Goal: Task Accomplishment & Management: Manage account settings

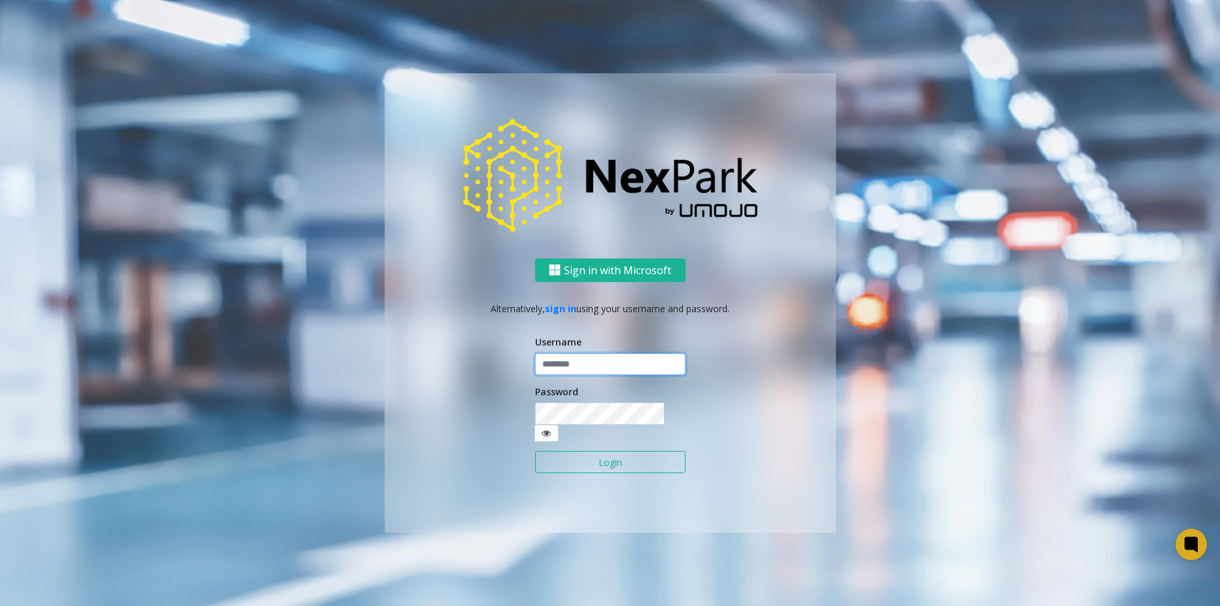
type input "********"
click at [612, 451] on button "Login" at bounding box center [610, 462] width 150 height 22
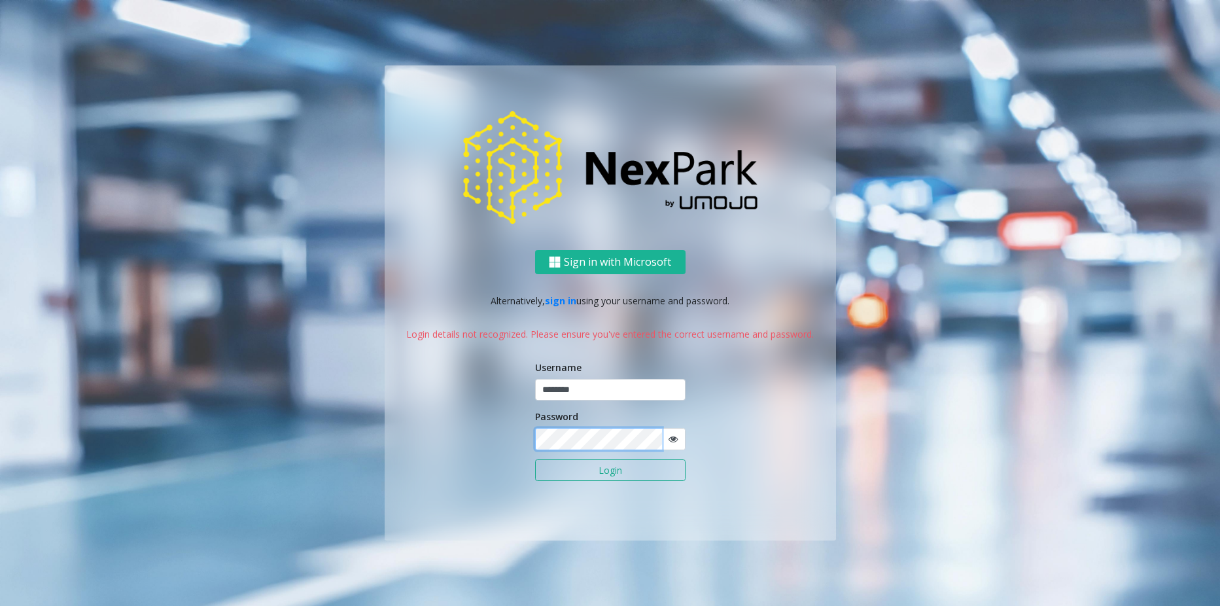
drag, startPoint x: 570, startPoint y: 428, endPoint x: 475, endPoint y: 436, distance: 95.2
click at [475, 436] on div "Sign in with Microsoft Alternatively, sign in using your username and password.…" at bounding box center [610, 395] width 451 height 290
drag, startPoint x: 596, startPoint y: 383, endPoint x: 477, endPoint y: 384, distance: 118.4
click at [477, 384] on div "Sign in with Microsoft Alternatively, sign in using your username and password.…" at bounding box center [610, 395] width 451 height 290
click at [477, 432] on div "Sign in with Microsoft Alternatively, sign in using your username and password.…" at bounding box center [610, 395] width 451 height 290
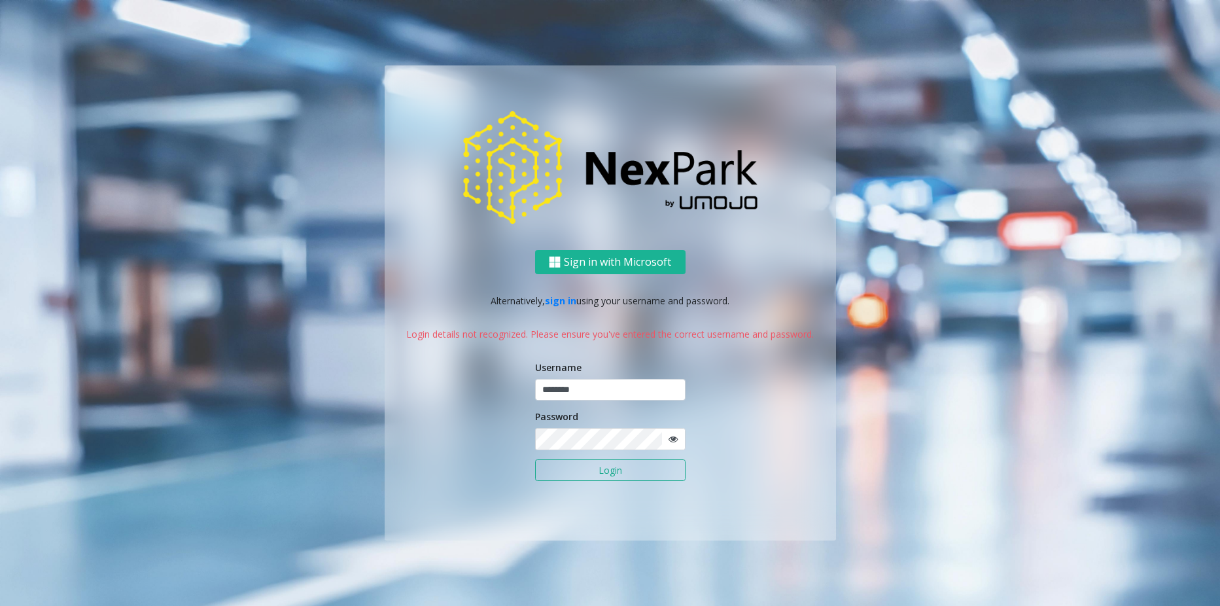
click at [544, 474] on button "Login" at bounding box center [610, 470] width 150 height 22
click at [436, 424] on div "Sign in with Microsoft Alternatively, sign in using your username and password.…" at bounding box center [610, 395] width 451 height 290
click at [551, 467] on button "Login" at bounding box center [610, 470] width 150 height 22
click at [426, 426] on div "Sign in with Microsoft Alternatively, sign in using your username and password.…" at bounding box center [610, 395] width 451 height 290
click at [549, 469] on button "Login" at bounding box center [610, 470] width 150 height 22
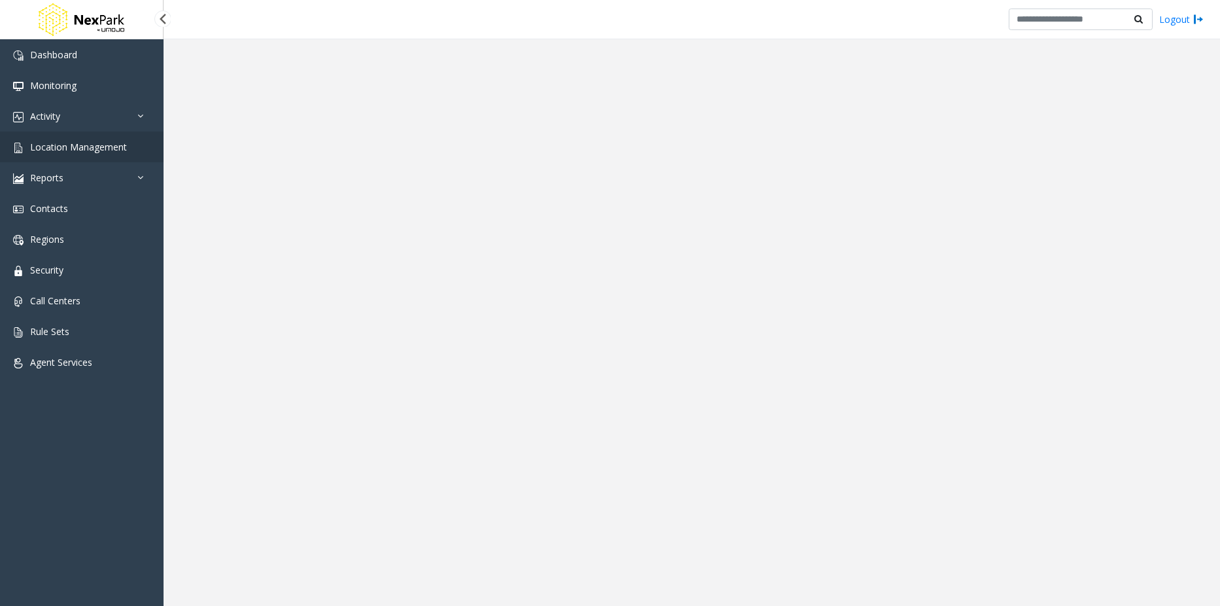
click at [61, 151] on span "Location Management" at bounding box center [78, 147] width 97 height 12
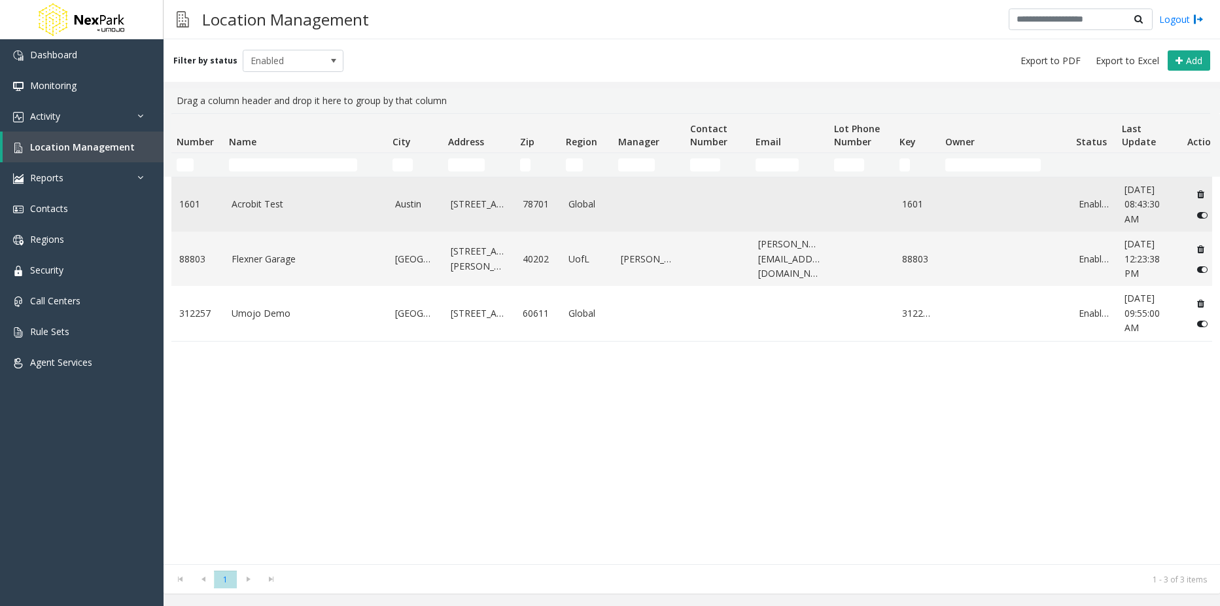
click at [262, 205] on link "Acrobit Test" at bounding box center [306, 204] width 148 height 14
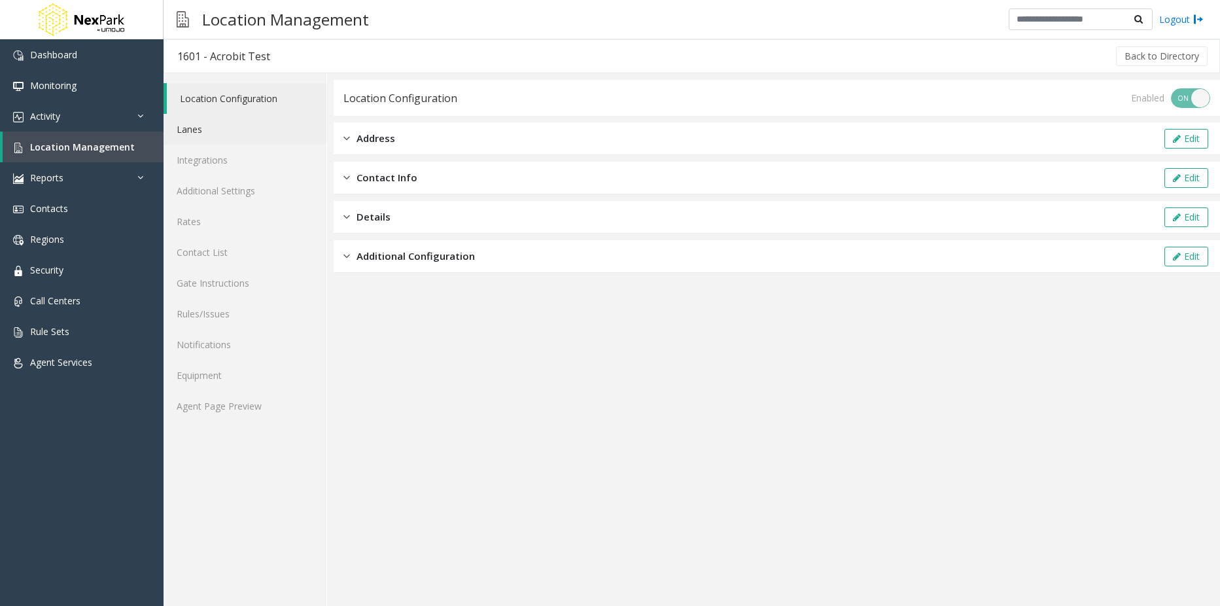
click at [243, 133] on link "Lanes" at bounding box center [245, 129] width 163 height 31
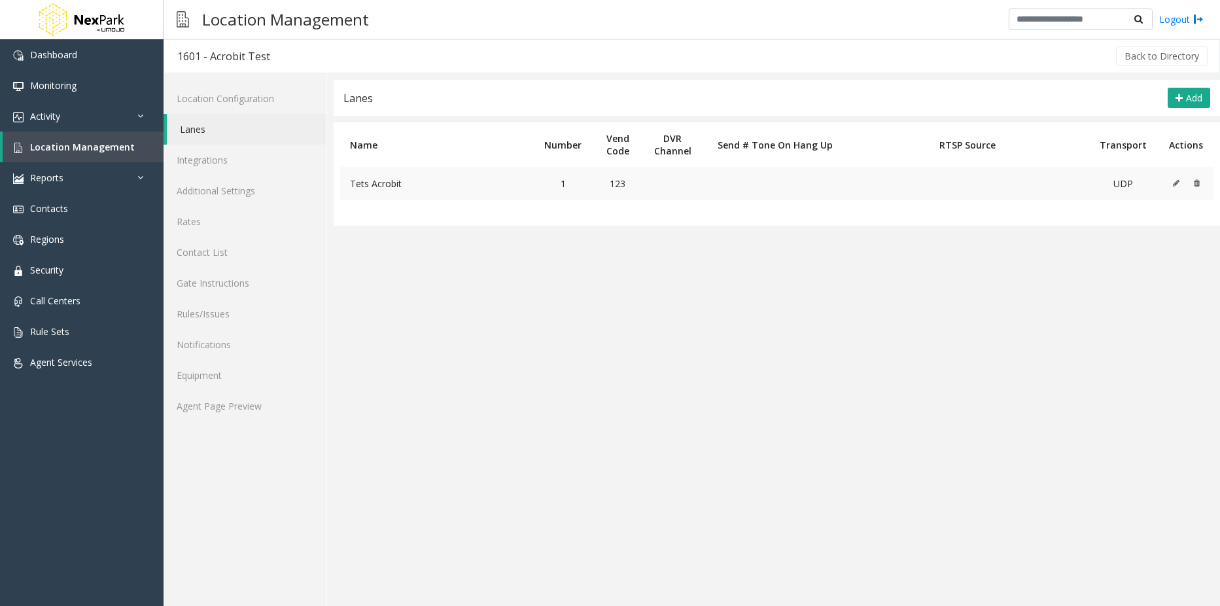
click at [511, 186] on td "Tets Acrobit" at bounding box center [436, 183] width 192 height 33
click at [389, 186] on span "Tets Acrobit" at bounding box center [376, 183] width 52 height 12
drag, startPoint x: 201, startPoint y: 57, endPoint x: 177, endPoint y: 54, distance: 24.3
click at [177, 54] on div "1601 - Acrobit Test" at bounding box center [223, 56] width 93 height 17
copy div "1601"
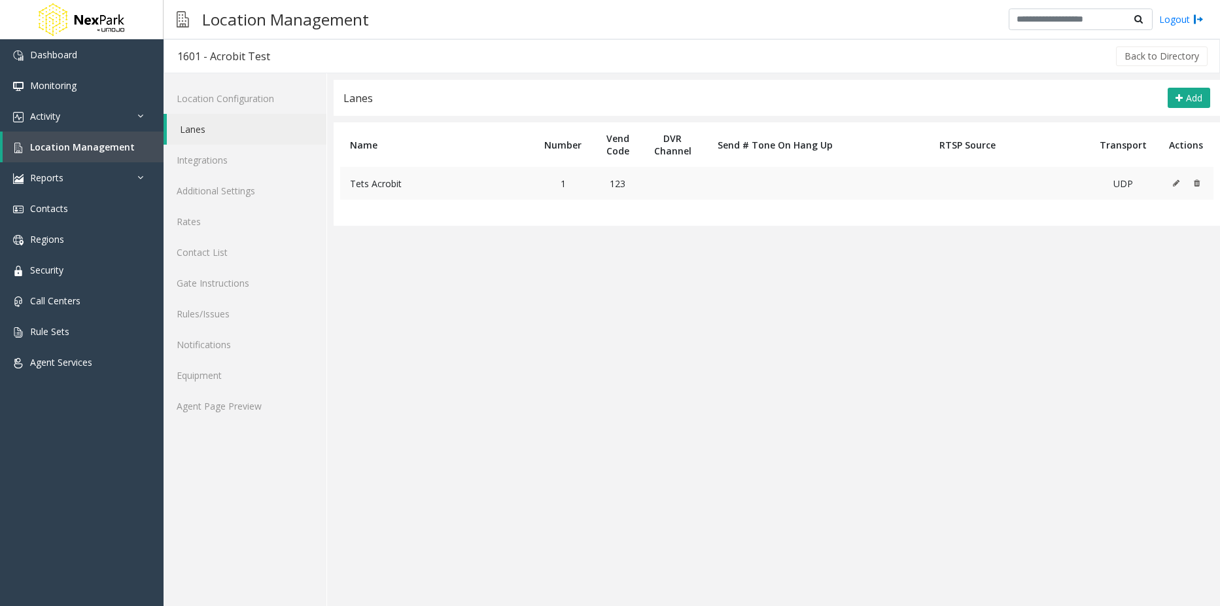
click at [380, 182] on span "Tets Acrobit" at bounding box center [376, 183] width 52 height 12
click at [1174, 181] on icon at bounding box center [1176, 183] width 7 height 8
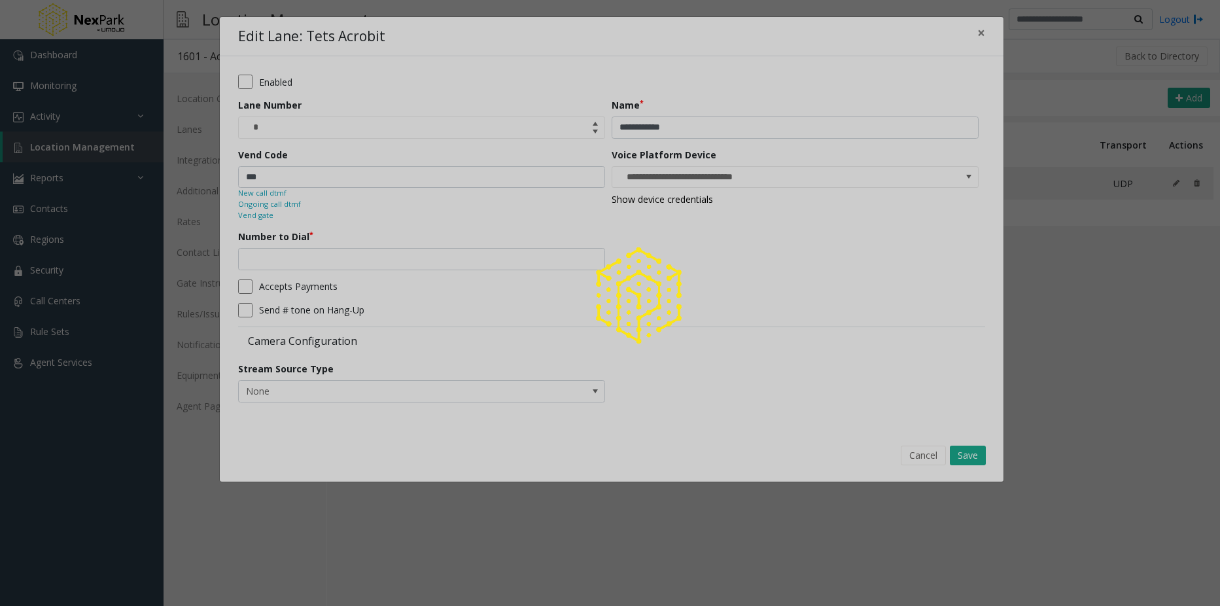
type input "**********"
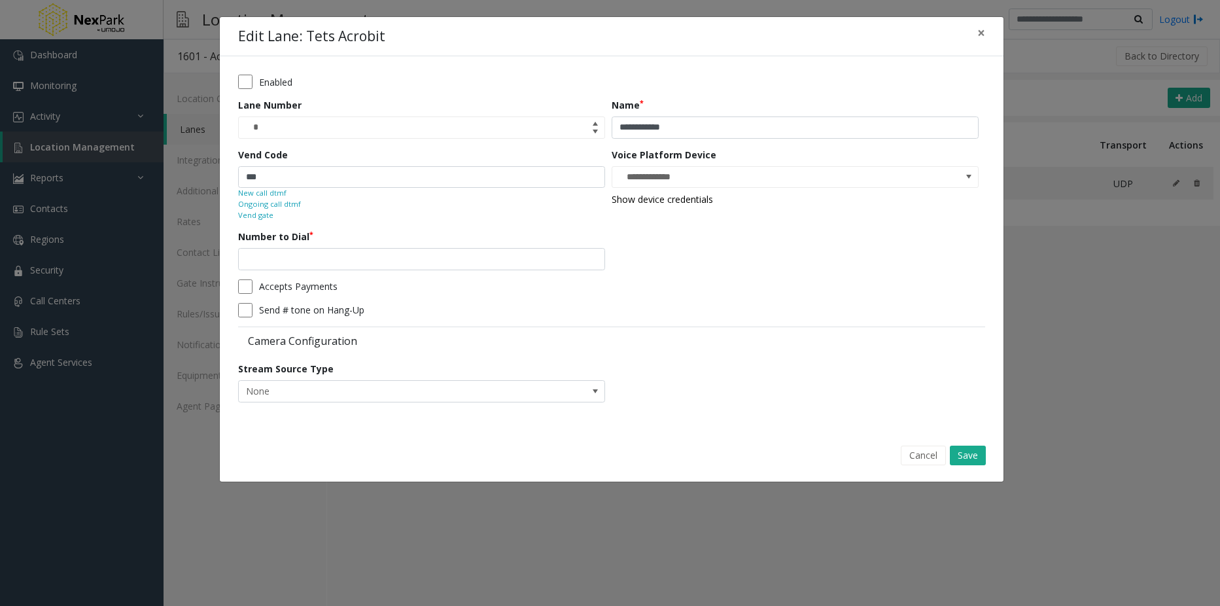
click at [290, 203] on small "Ongoing call dtmf" at bounding box center [269, 204] width 63 height 11
click at [258, 215] on small "Vend gate" at bounding box center [255, 215] width 35 height 11
click at [912, 456] on button "Cancel" at bounding box center [923, 455] width 45 height 20
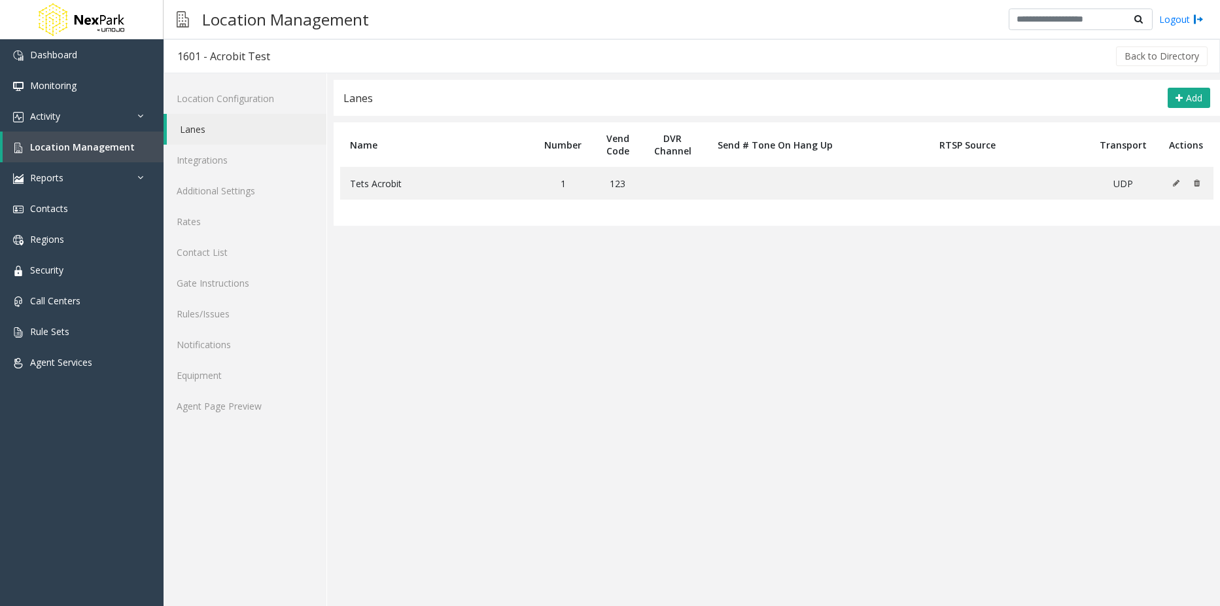
click at [678, 284] on app-lanes "**********" at bounding box center [777, 343] width 886 height 526
click at [1179, 184] on icon at bounding box center [1176, 183] width 7 height 8
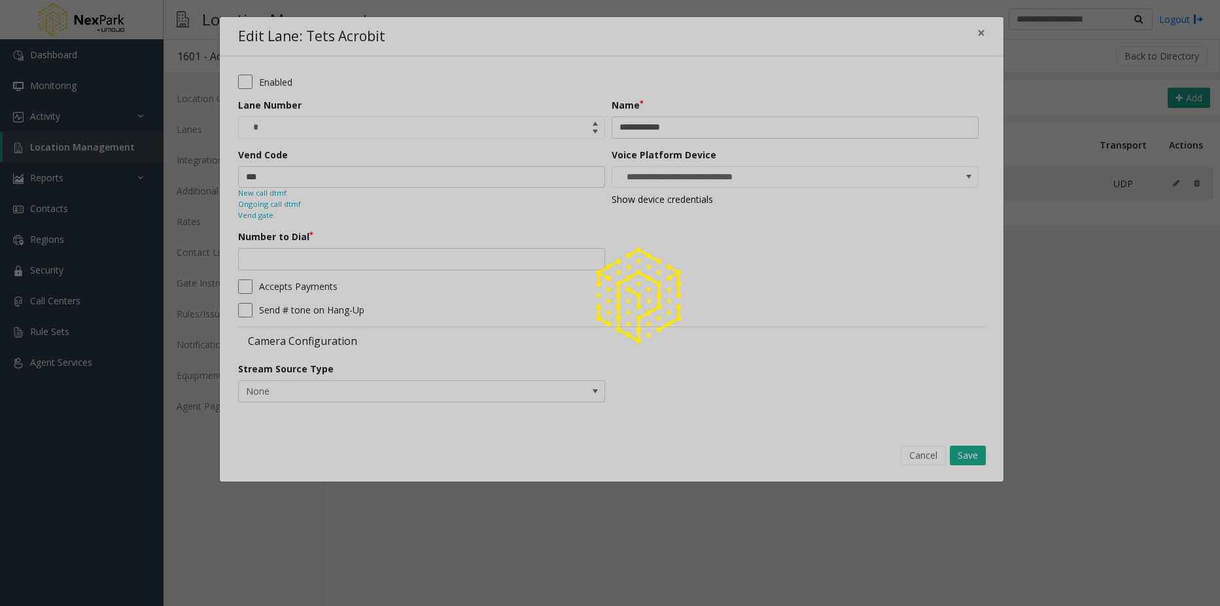
type input "**********"
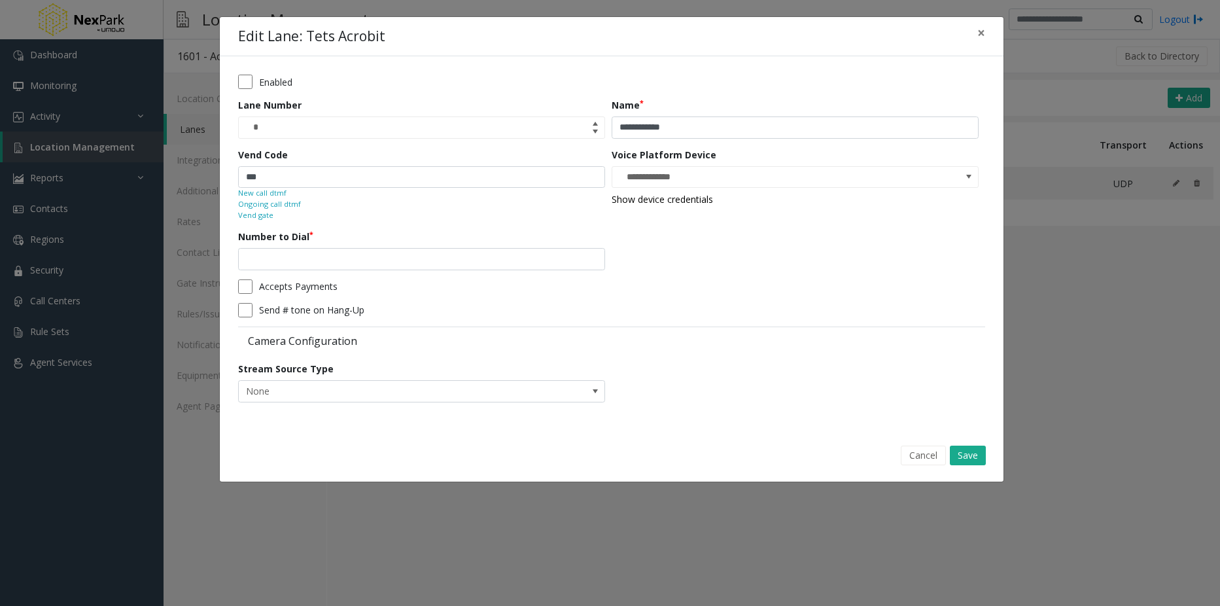
click at [283, 205] on small "Ongoing call dtmf" at bounding box center [269, 204] width 63 height 11
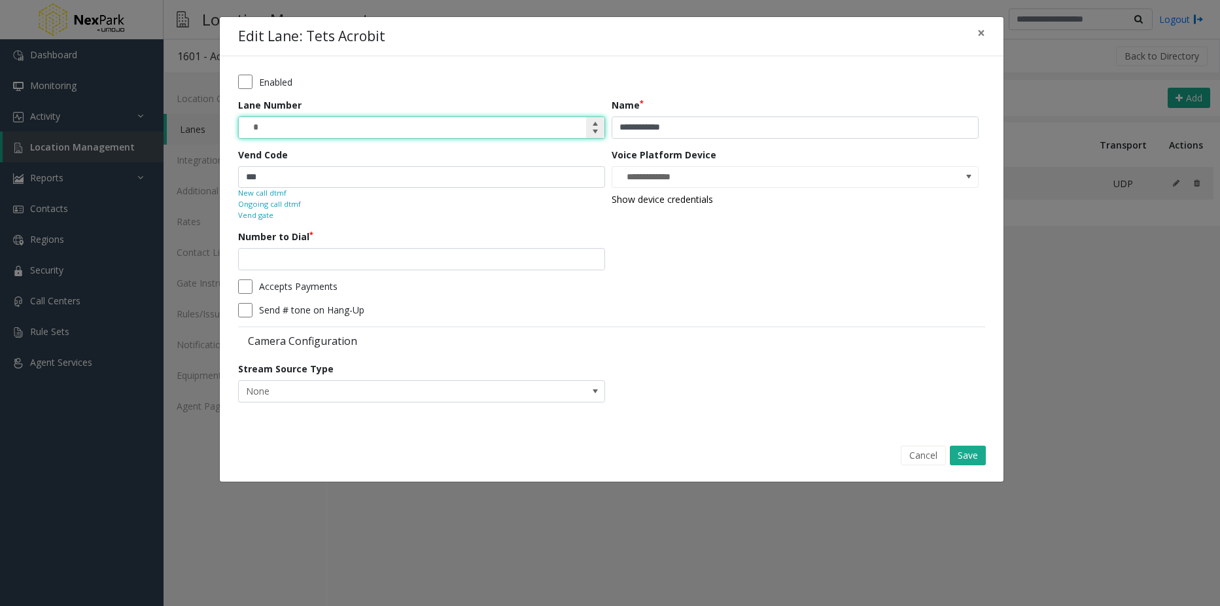
click at [258, 129] on input "*" at bounding box center [422, 127] width 366 height 21
click at [281, 126] on input "*" at bounding box center [422, 127] width 366 height 21
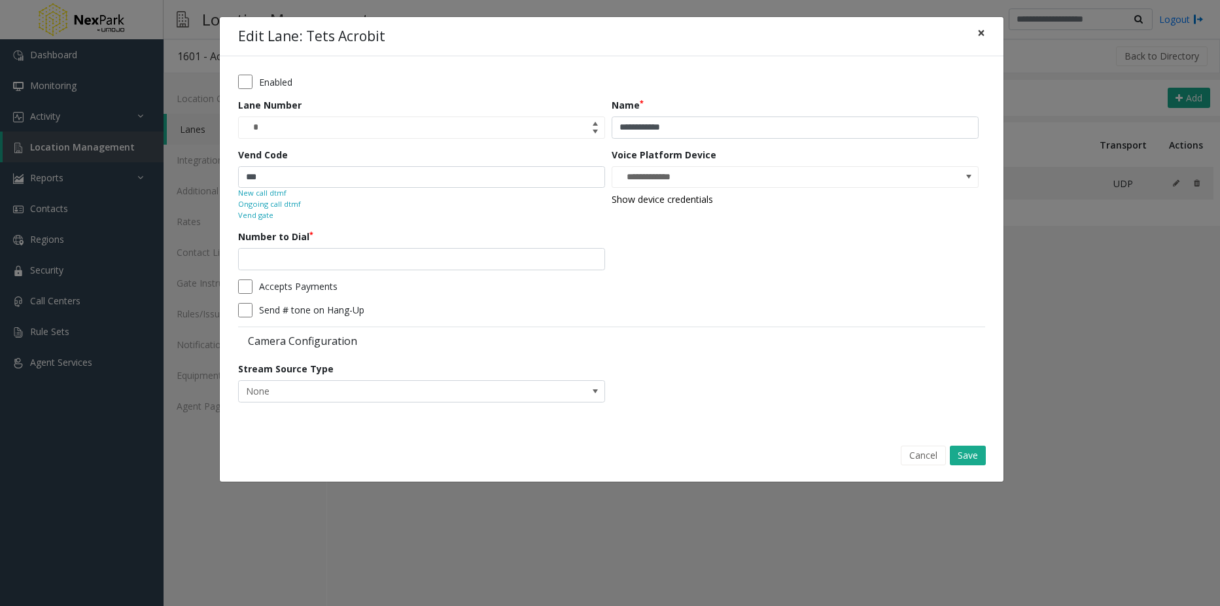
drag, startPoint x: 976, startPoint y: 34, endPoint x: 969, endPoint y: 36, distance: 7.5
click at [976, 35] on button "×" at bounding box center [981, 33] width 26 height 32
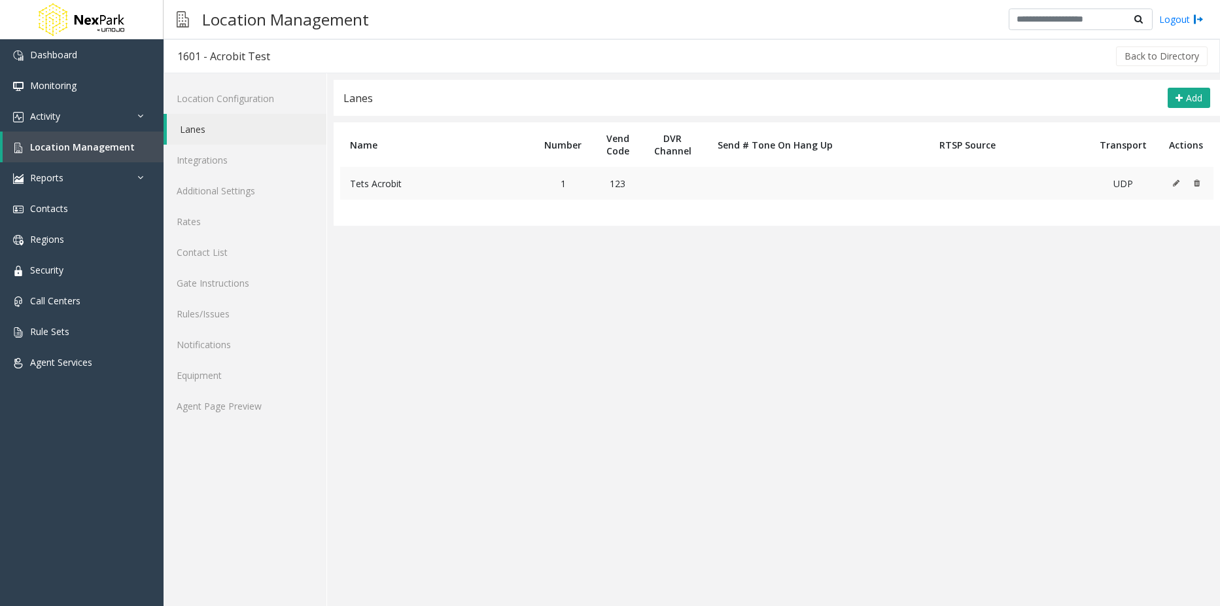
click at [411, 184] on td "Tets Acrobit" at bounding box center [436, 183] width 192 height 33
click at [1175, 183] on icon at bounding box center [1176, 183] width 7 height 8
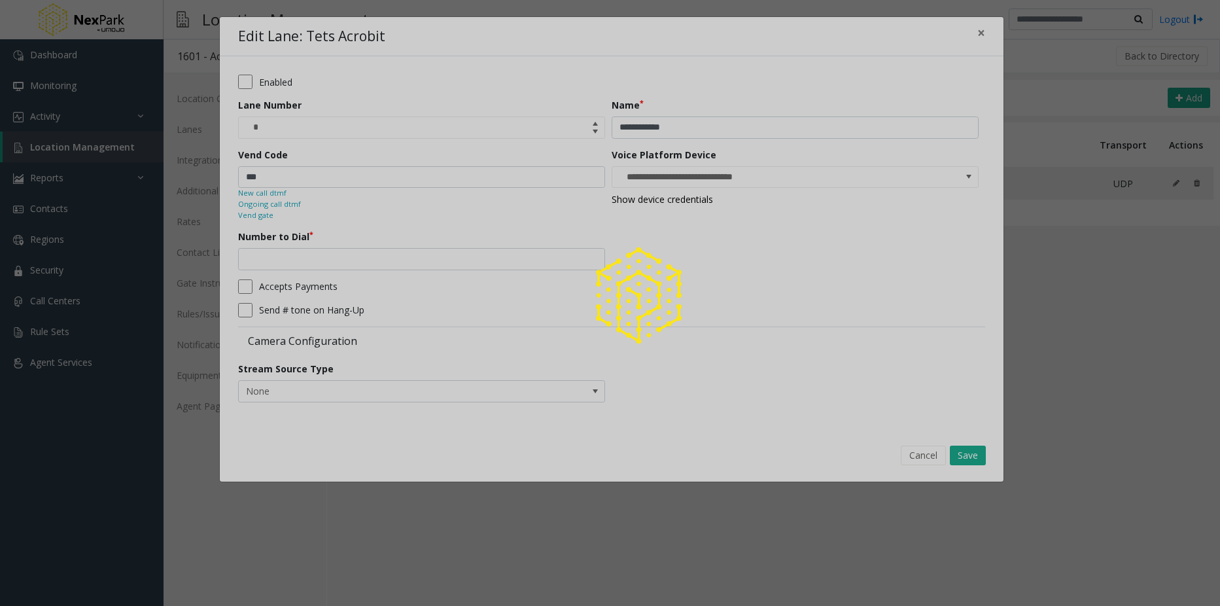
type input "**********"
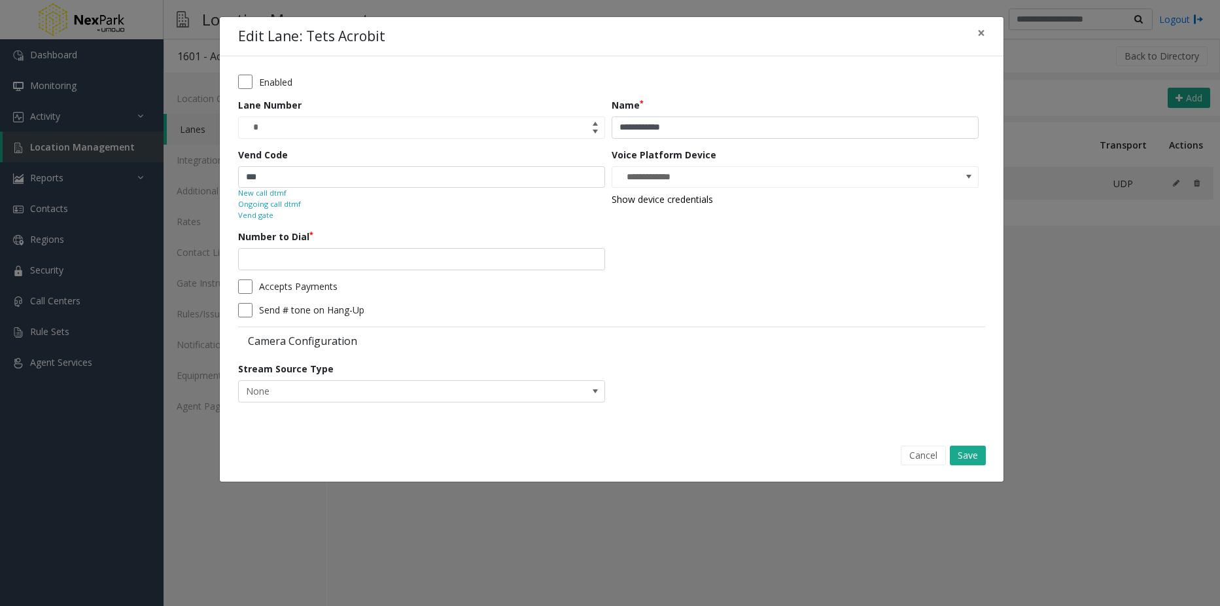
click at [289, 205] on small "Ongoing call dtmf" at bounding box center [269, 204] width 63 height 11
